Goal: Task Accomplishment & Management: Use online tool/utility

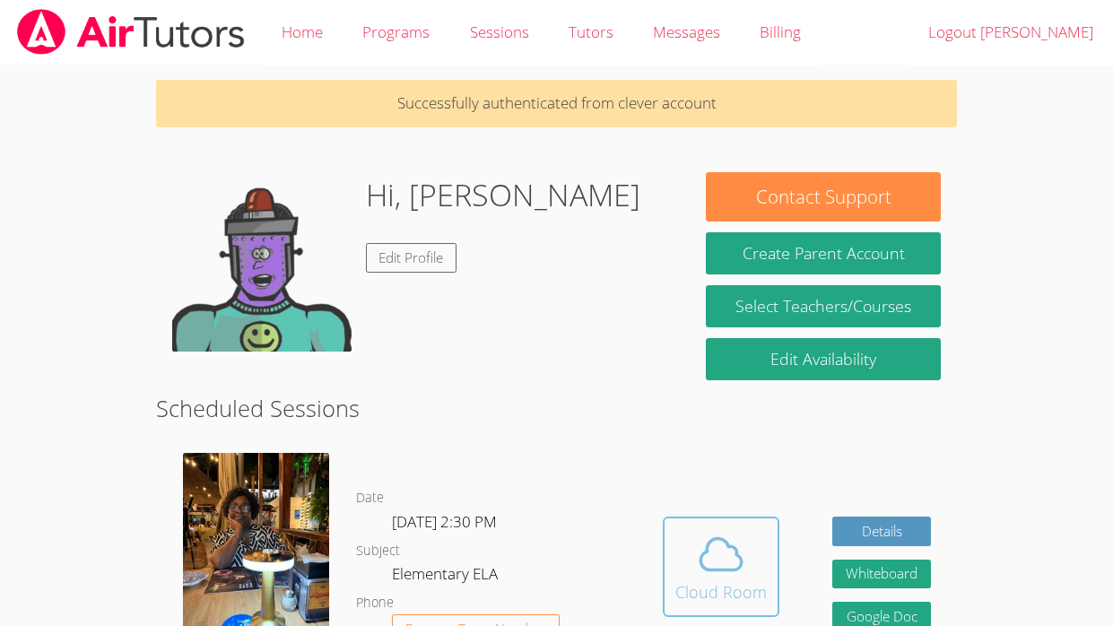
click at [748, 473] on span at bounding box center [720, 554] width 91 height 50
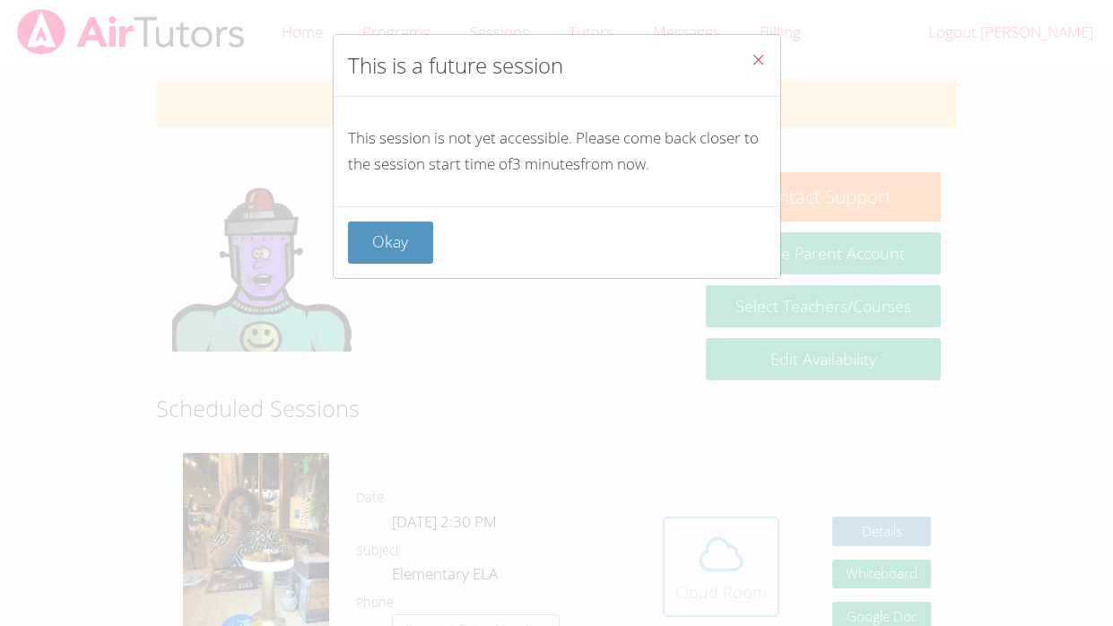
click at [748, 473] on div "This is a future session This session is not yet accessible. Please come back c…" at bounding box center [556, 313] width 1113 height 626
click at [383, 241] on button "Okay" at bounding box center [391, 242] width 86 height 42
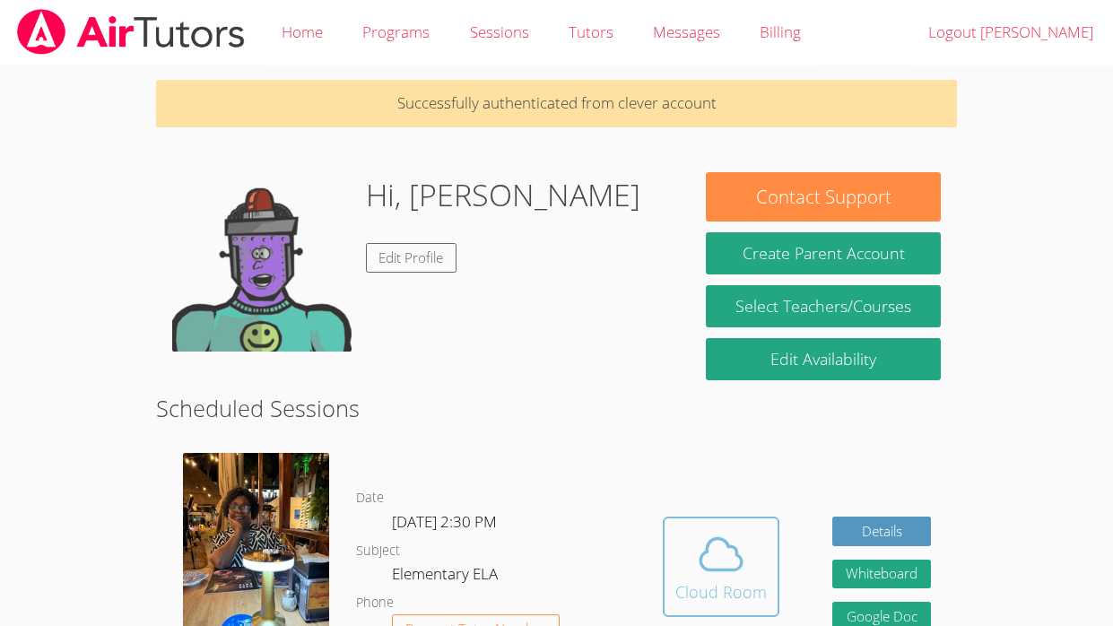
click at [717, 473] on icon at bounding box center [721, 554] width 50 height 50
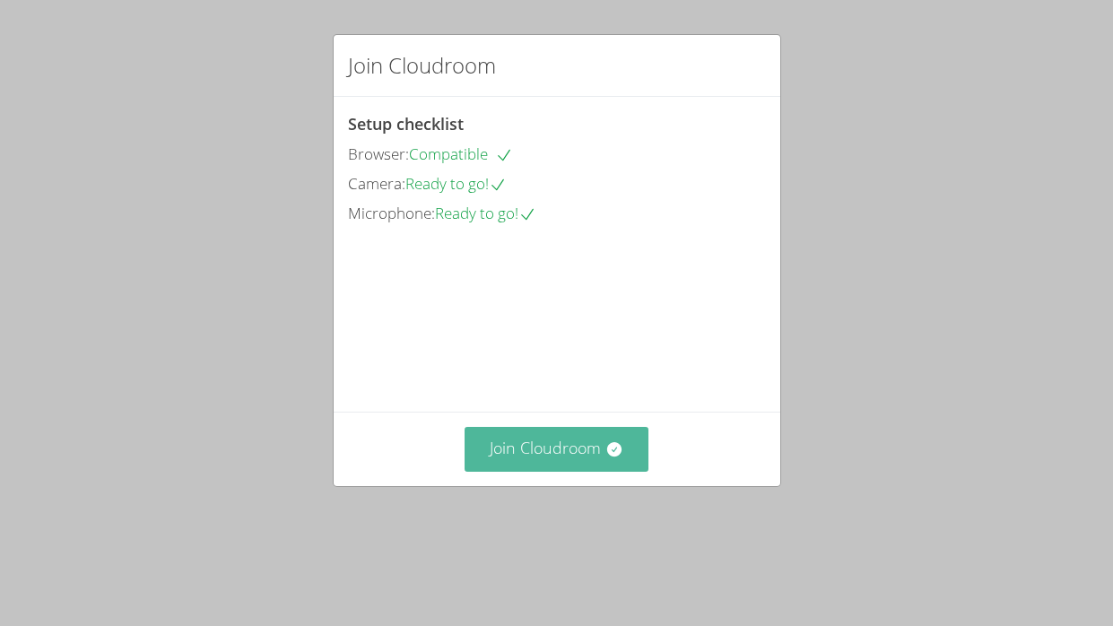
click at [567, 471] on button "Join Cloudroom" at bounding box center [556, 449] width 184 height 44
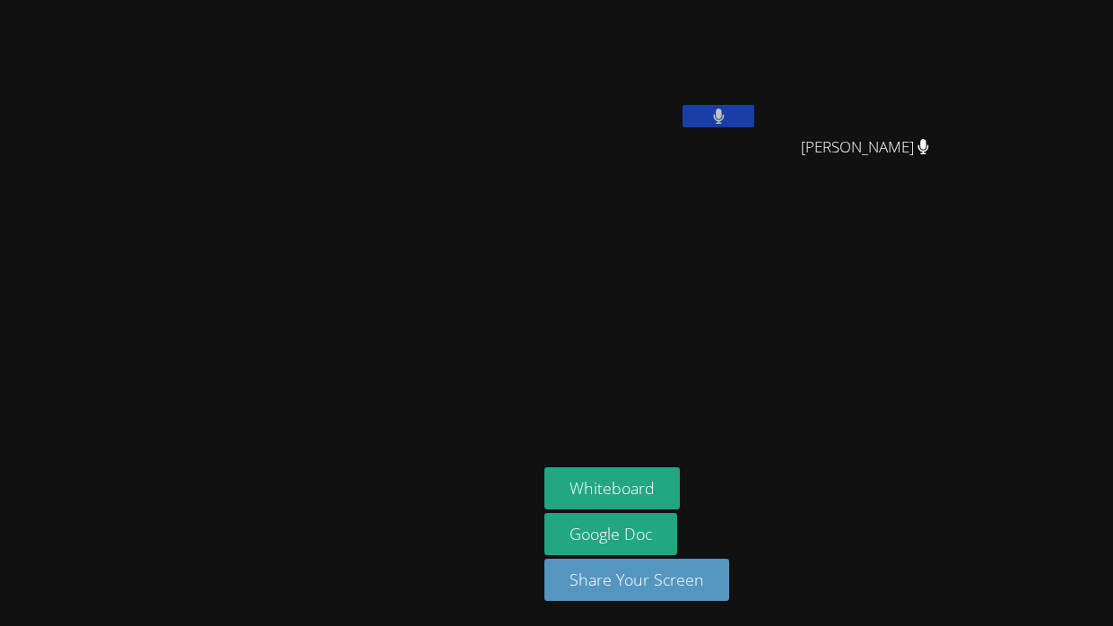
click at [530, 496] on div at bounding box center [268, 460] width 523 height 72
click at [680, 487] on button "Whiteboard" at bounding box center [611, 488] width 135 height 42
click at [403, 354] on video at bounding box center [268, 277] width 269 height 294
click at [353, 308] on video at bounding box center [268, 277] width 269 height 294
click at [723, 328] on aside "[PERSON_NAME] [PERSON_NAME] [PERSON_NAME] [PERSON_NAME] Whiteboard Google Doc S…" at bounding box center [761, 313] width 448 height 626
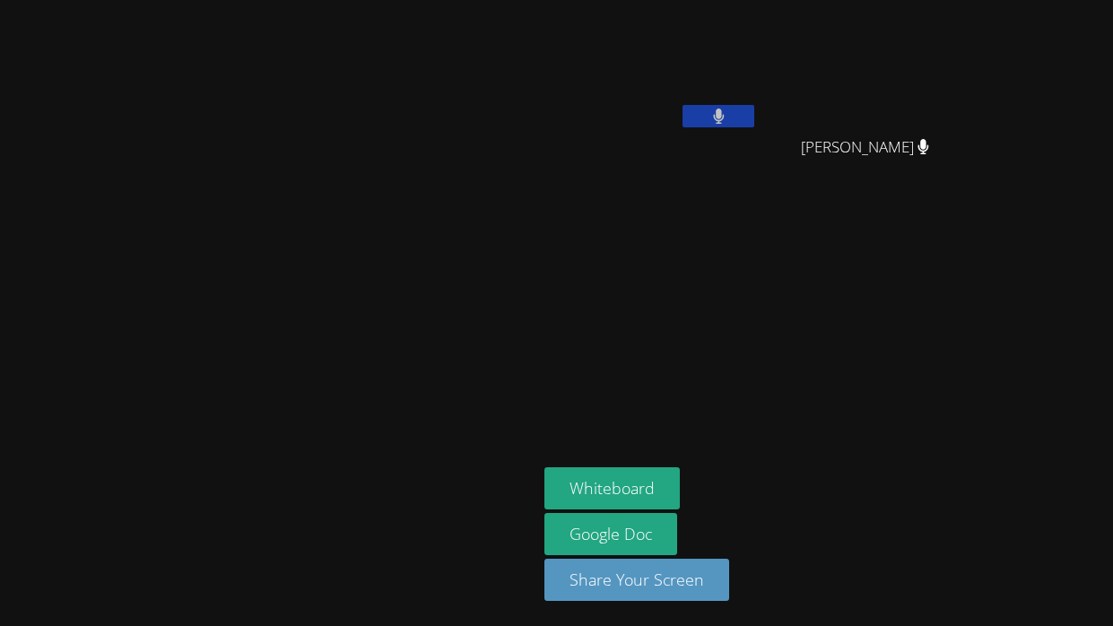
click at [736, 358] on aside "[PERSON_NAME] [PERSON_NAME] [PERSON_NAME] [PERSON_NAME] Whiteboard Google Doc S…" at bounding box center [761, 313] width 448 height 626
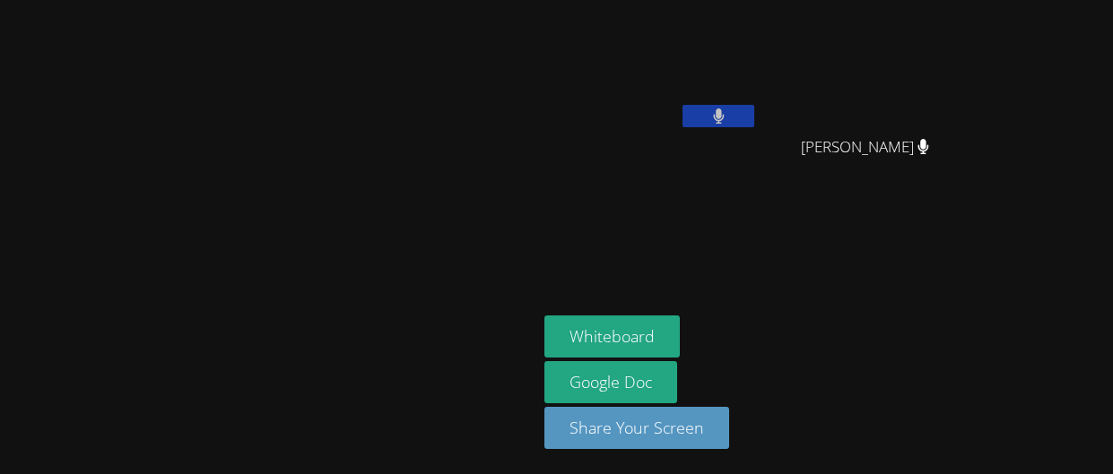
click at [710, 278] on aside "[PERSON_NAME] [PERSON_NAME] [PERSON_NAME] [PERSON_NAME] Whiteboard Google Doc S…" at bounding box center [761, 237] width 448 height 474
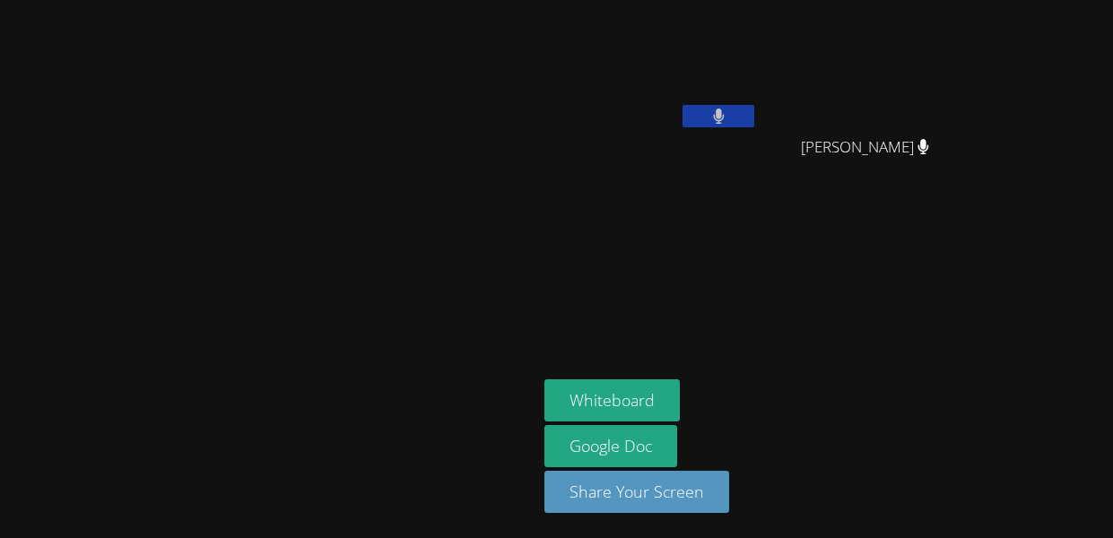
click at [758, 112] on video at bounding box center [650, 67] width 213 height 120
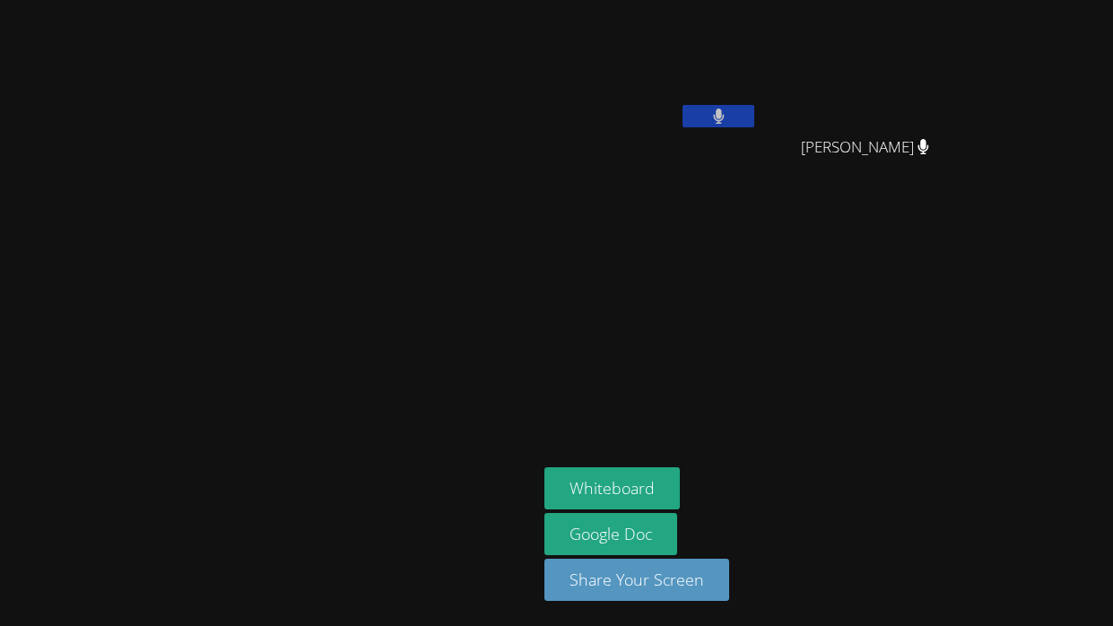
click at [374, 463] on div at bounding box center [268, 460] width 523 height 72
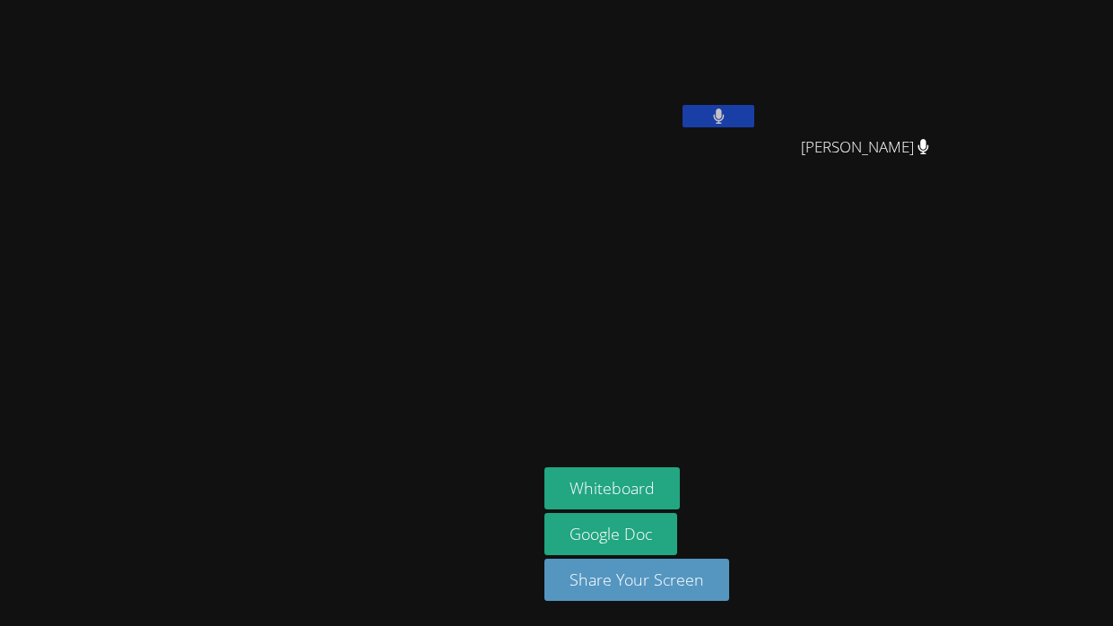
click at [374, 463] on div at bounding box center [268, 460] width 523 height 72
click at [183, 267] on video at bounding box center [268, 277] width 269 height 294
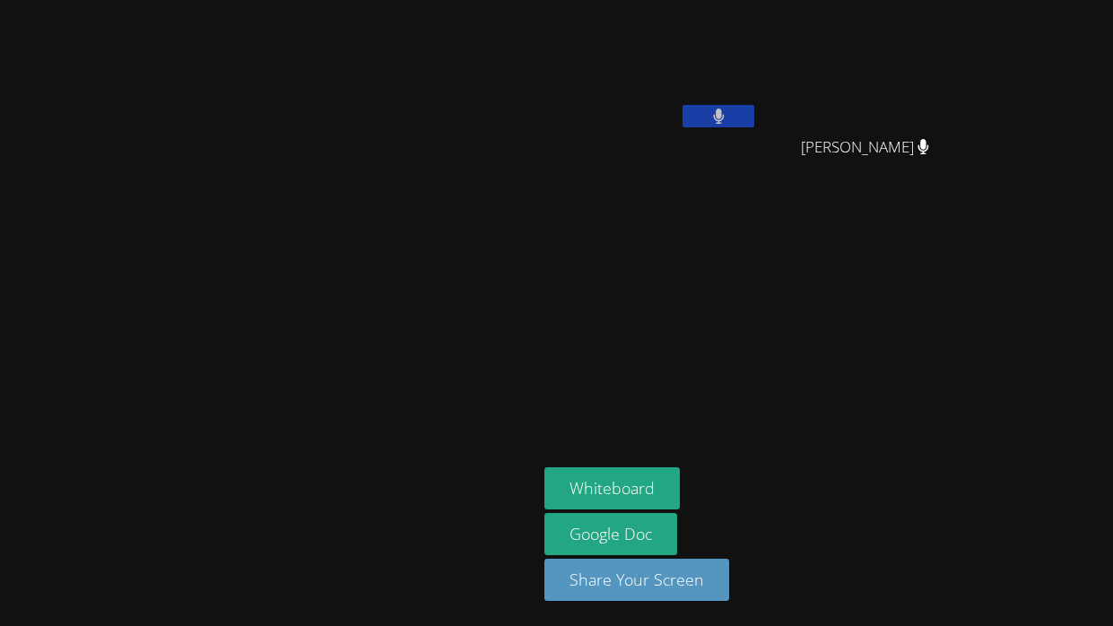
drag, startPoint x: 410, startPoint y: 190, endPoint x: 314, endPoint y: 180, distance: 96.4
click at [314, 180] on video at bounding box center [268, 277] width 269 height 294
click at [134, 340] on video at bounding box center [268, 277] width 269 height 294
click at [134, 219] on video at bounding box center [268, 277] width 269 height 294
click at [296, 227] on video at bounding box center [268, 277] width 269 height 294
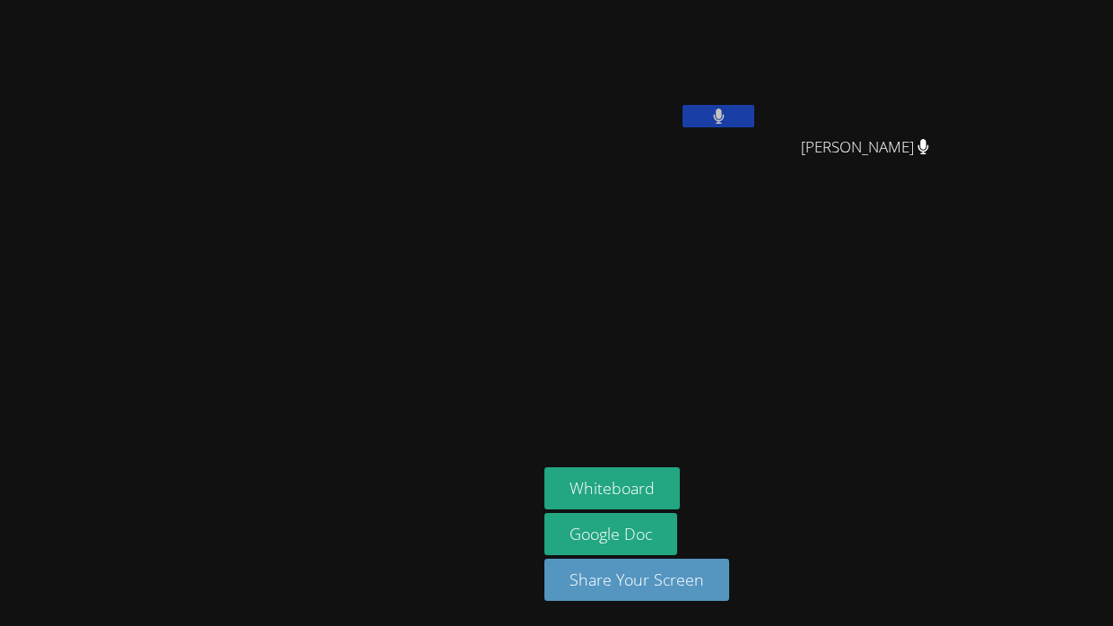
click at [134, 333] on video at bounding box center [268, 277] width 269 height 294
click at [134, 310] on video at bounding box center [268, 277] width 269 height 294
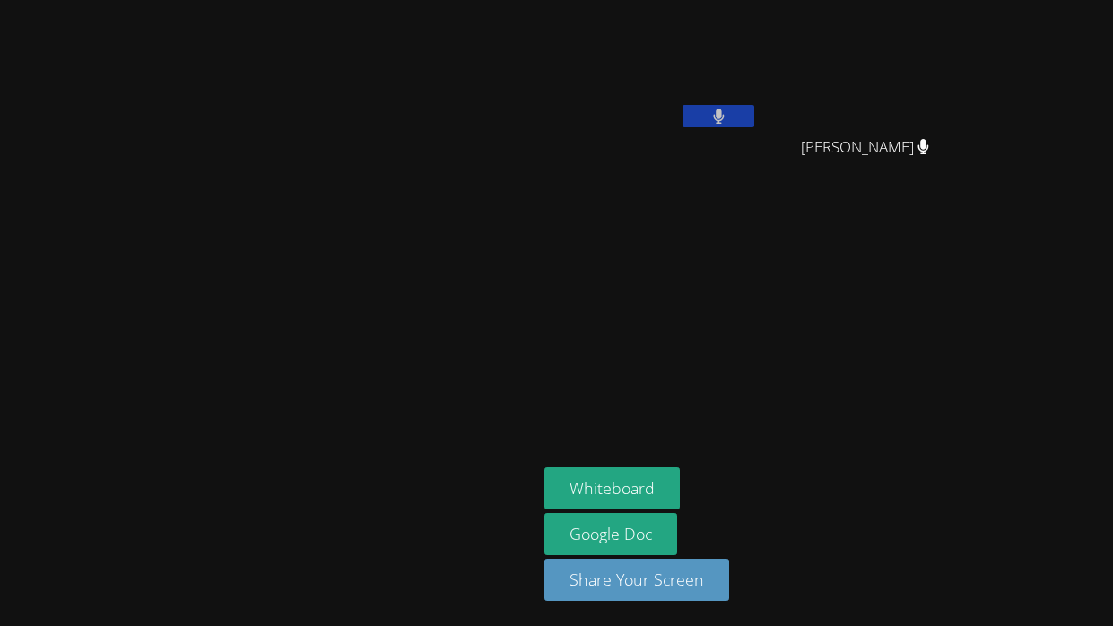
click at [134, 311] on video at bounding box center [268, 277] width 269 height 294
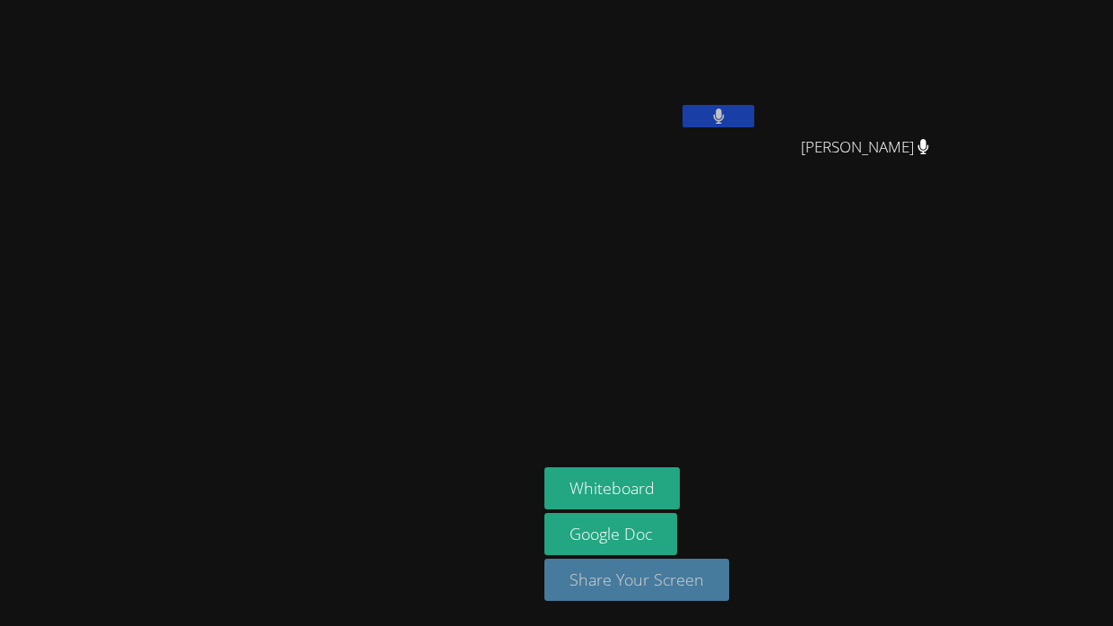
click at [729, 561] on button "Share Your Screen" at bounding box center [636, 580] width 185 height 42
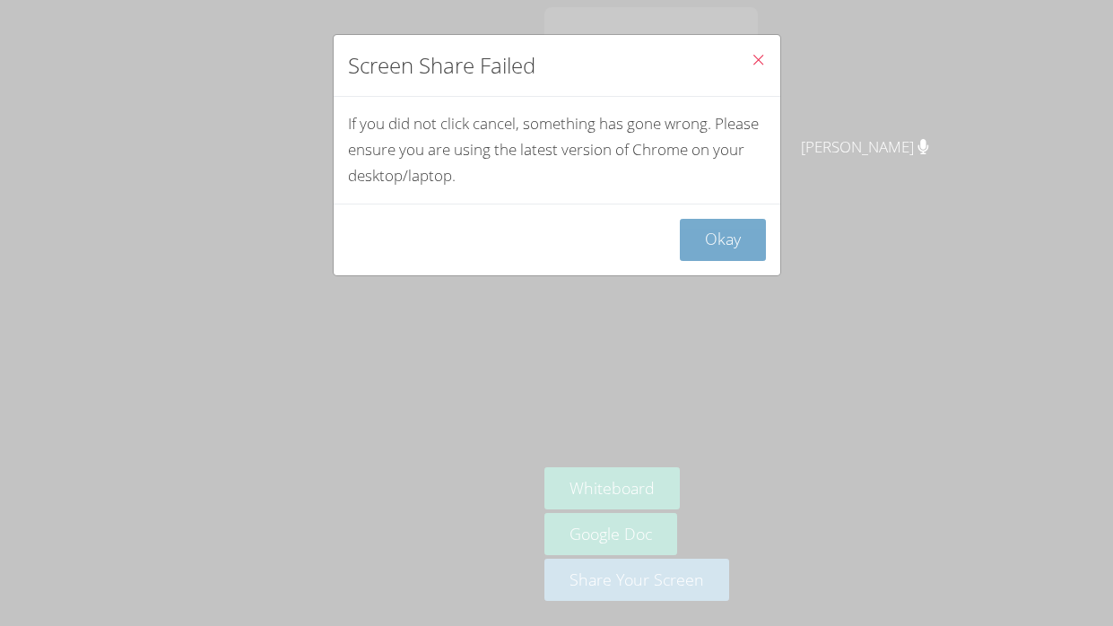
click at [728, 220] on button "Okay" at bounding box center [723, 240] width 86 height 42
